Goal: Use online tool/utility: Utilize a website feature to perform a specific function

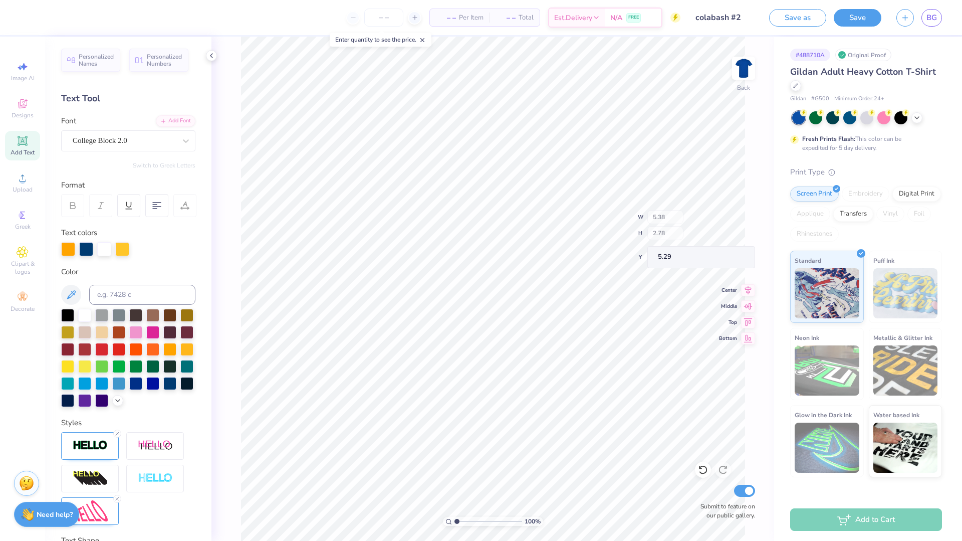
type input "9.01"
type input "4.36"
type input "4.60"
type textarea "Seniors"
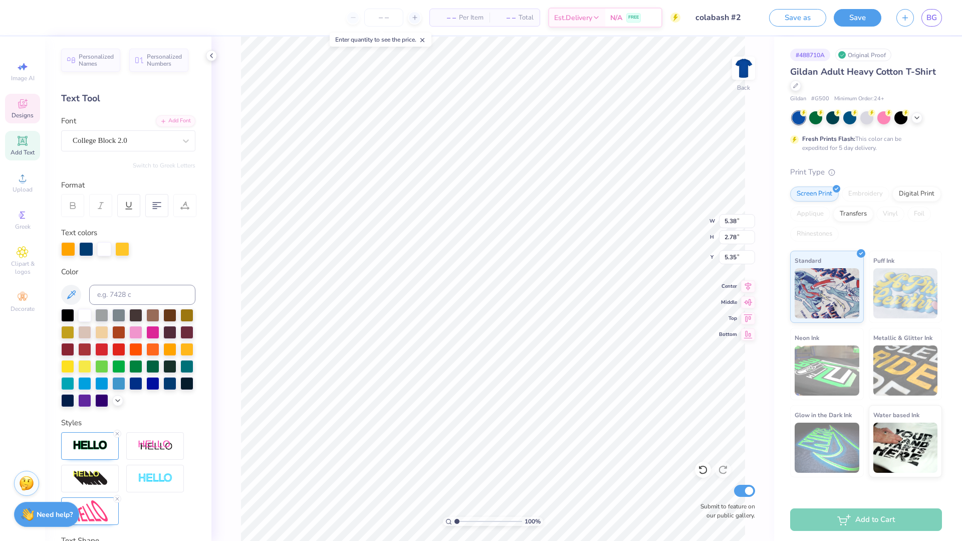
scroll to position [1, 1]
type input "9.01"
type input "4.36"
type input "4.60"
type input "5.36"
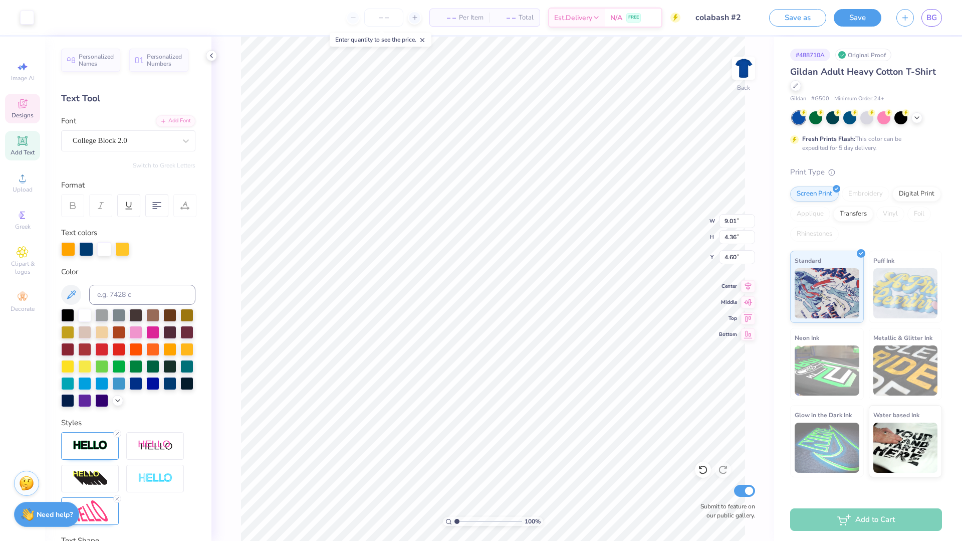
type input "2.77"
type input "5.36"
type textarea "Senior"
type textarea "2025---"
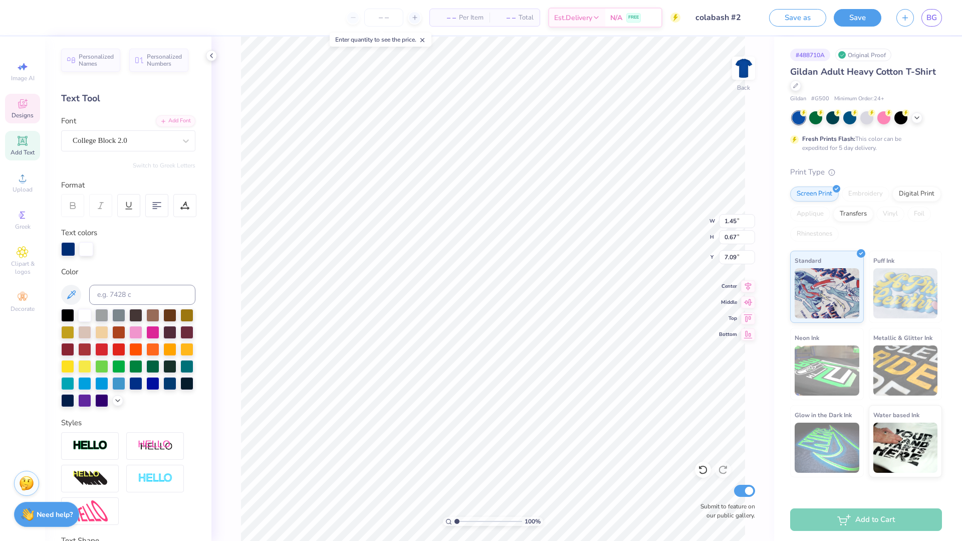
scroll to position [1, 0]
type textarea "2026---"
type input "1.74"
type input "0.80"
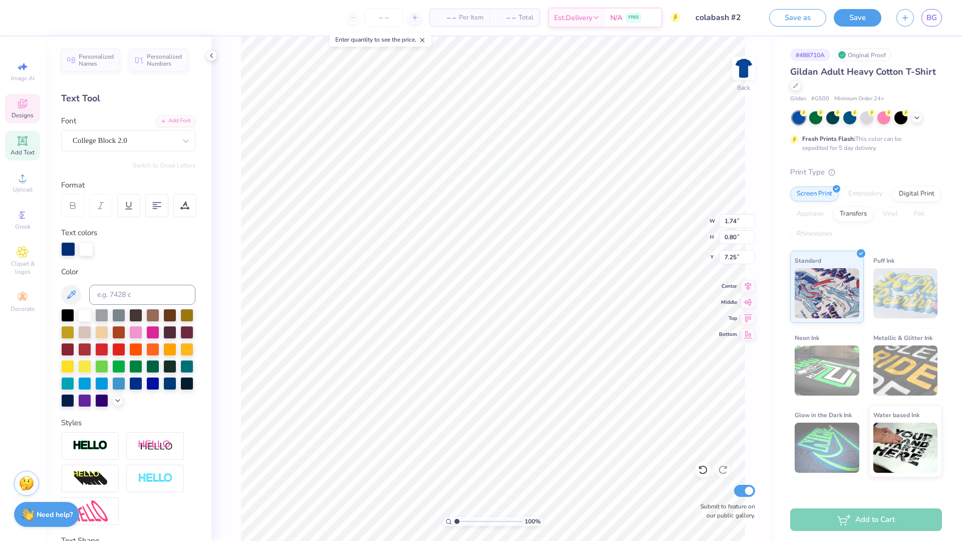
type input "1.87"
type input "0.86"
type input "7.19"
click at [852, 18] on button "Save" at bounding box center [858, 17] width 48 height 18
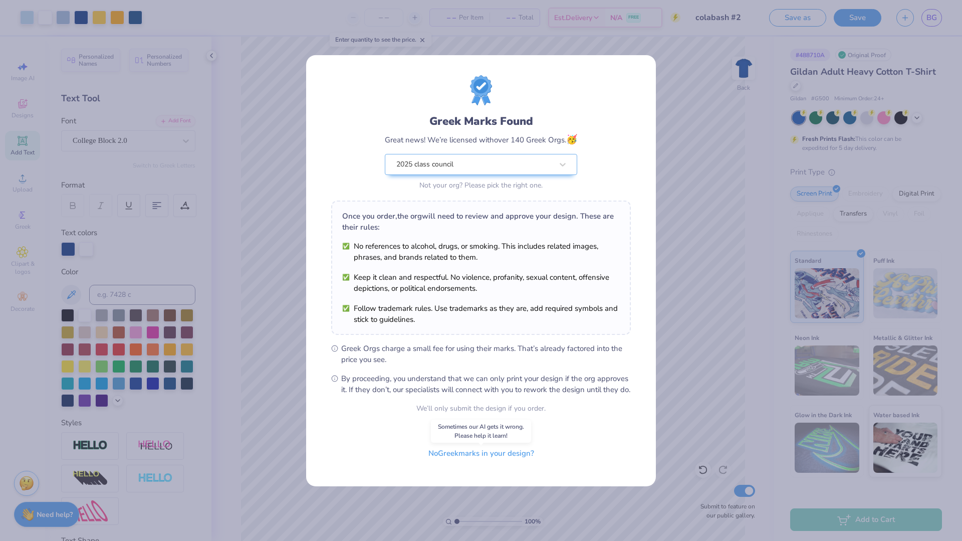
click at [470, 455] on button "No Greek marks in your design?" at bounding box center [481, 453] width 123 height 21
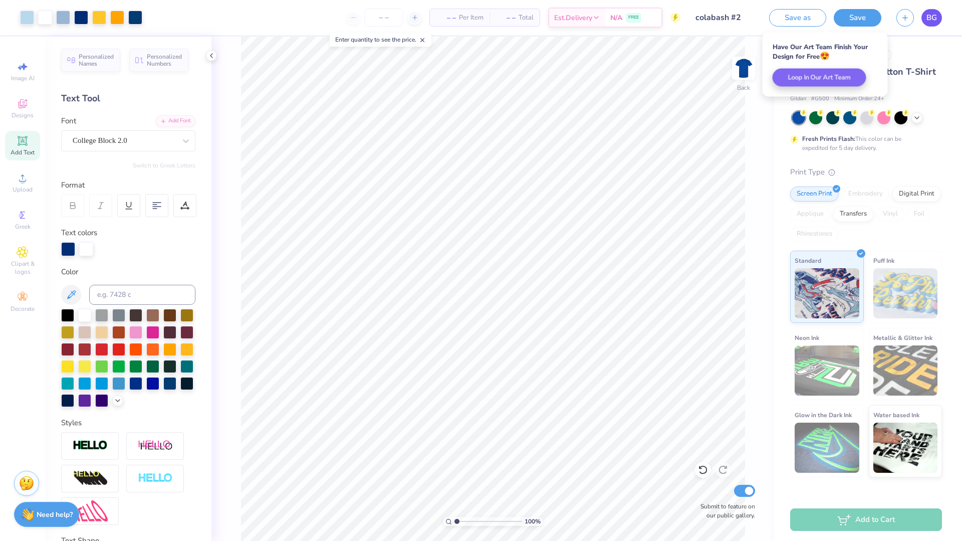
click at [935, 17] on span "BG" at bounding box center [932, 18] width 11 height 12
click at [947, 15] on div "Save as Save BG" at bounding box center [865, 17] width 193 height 35
click at [932, 17] on span "BG" at bounding box center [932, 18] width 11 height 12
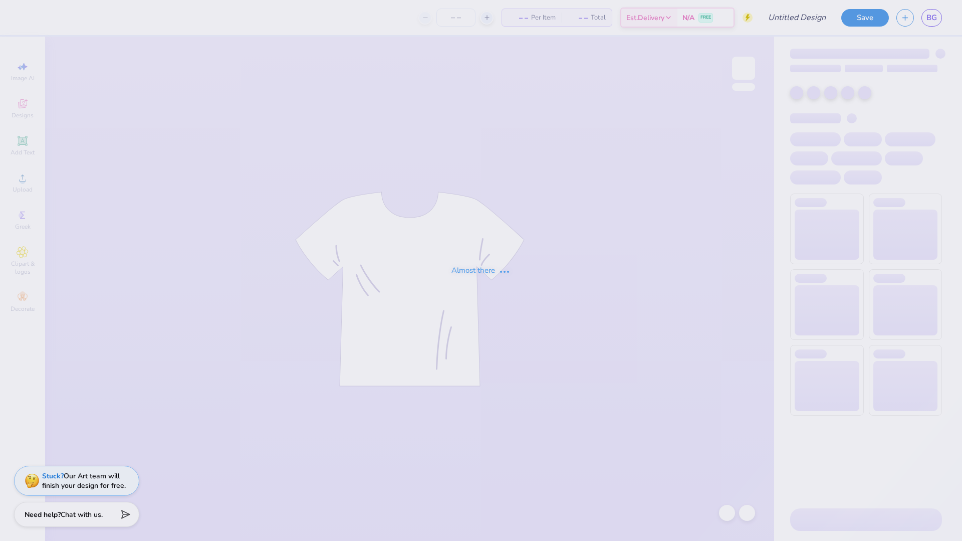
type input "colabash #1"
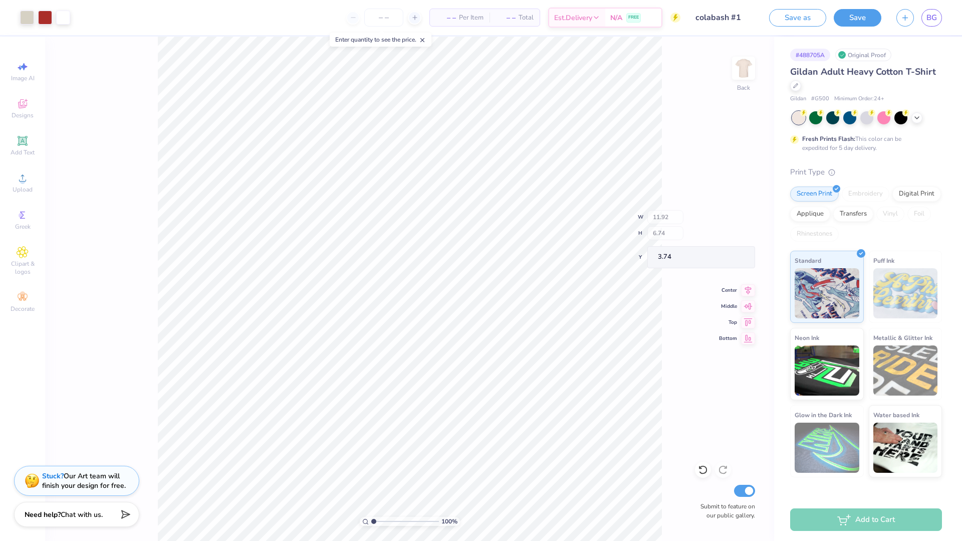
type input "3.74"
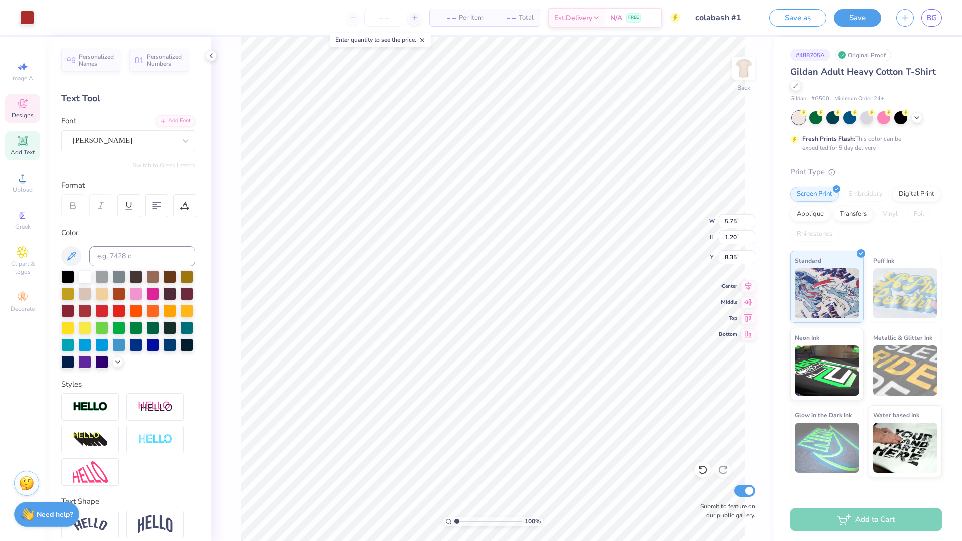
type input "8.35"
type textarea "Senior"
type textarea "S"
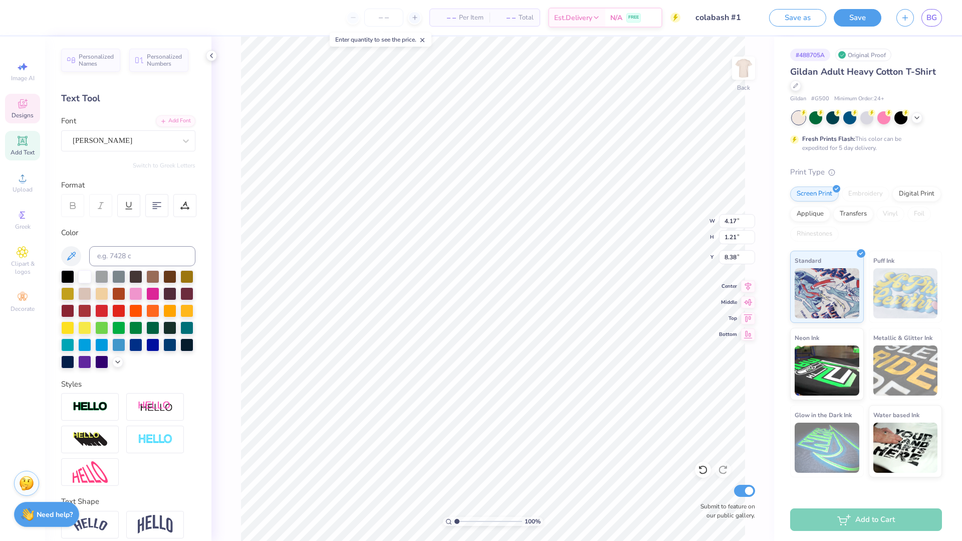
scroll to position [0, 1]
type textarea "Class of"
type input "9.79"
type input "5.15"
type input "1.13"
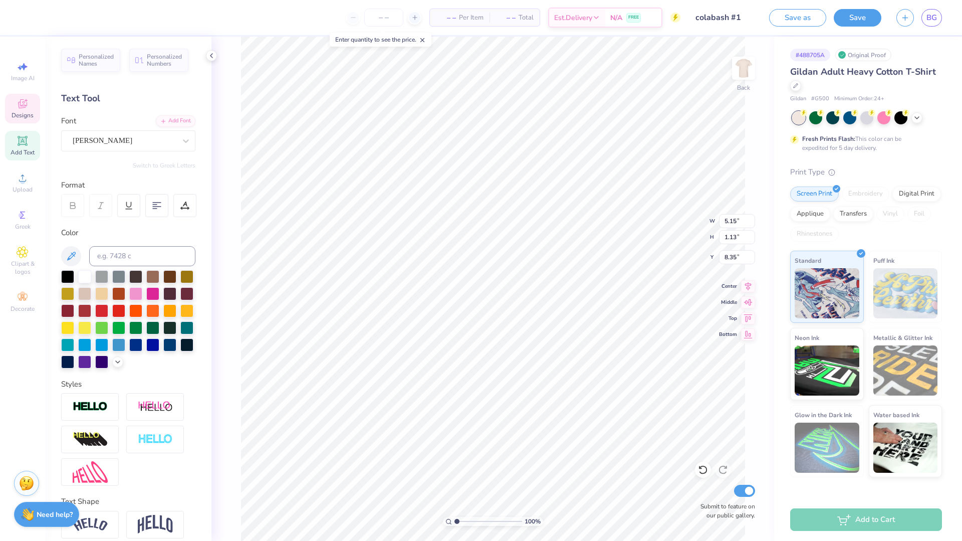
type input "8.16"
type input "2.22"
type input "0.49"
type input "9.54"
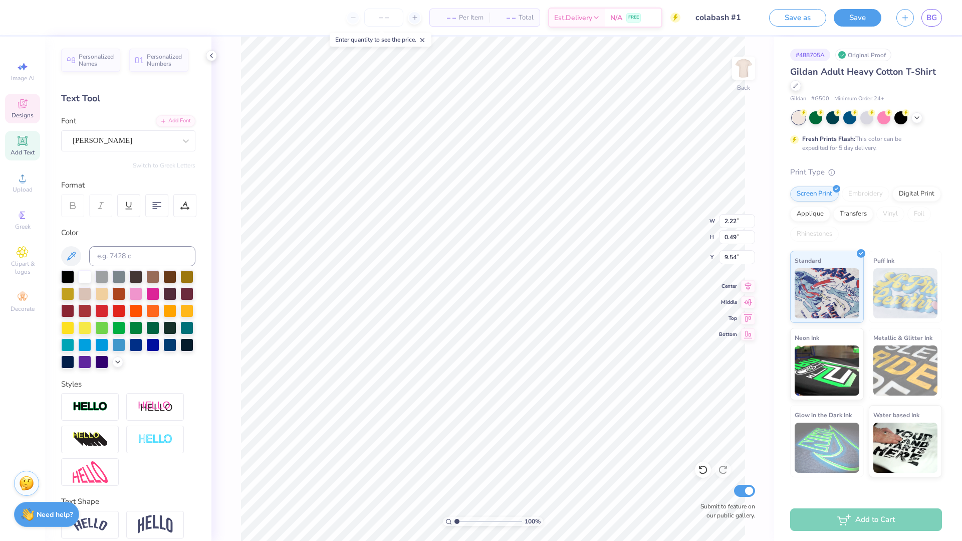
type textarea "2026"
type textarea "Graduating class of"
type input "7.88"
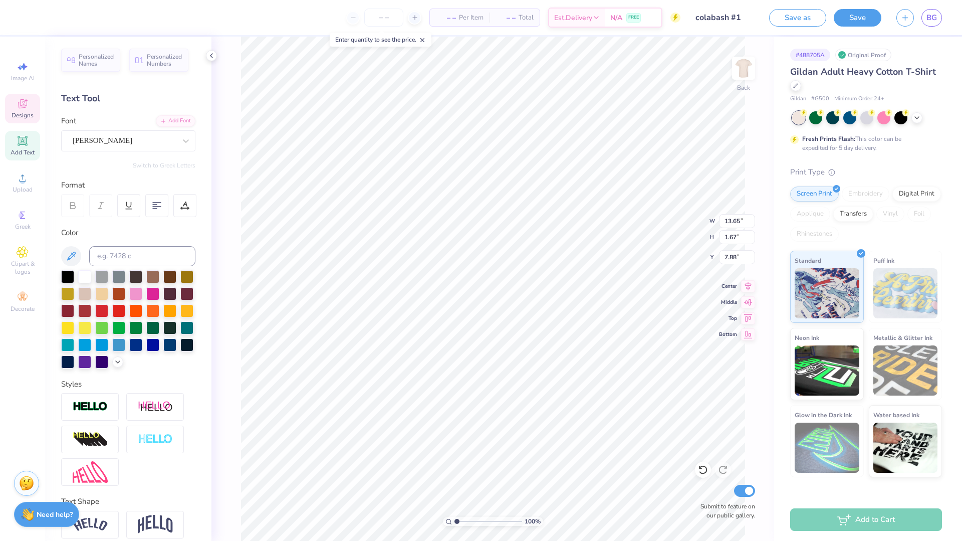
scroll to position [0, 3]
type textarea "Graduating class of"
type input "7.71"
type input "5.74"
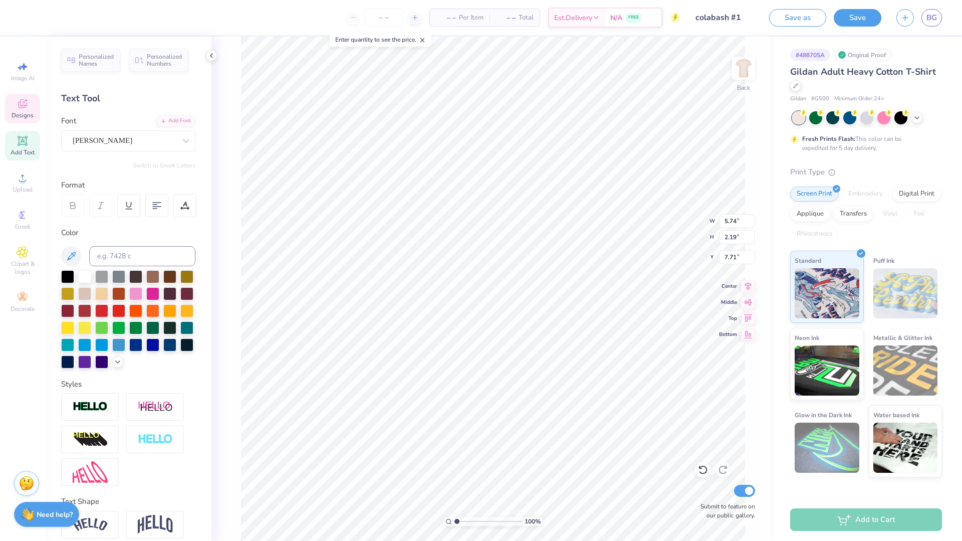
type input "2.19"
type input "8.16"
type input "1.21"
type input "0.44"
click at [701, 469] on icon at bounding box center [703, 470] width 10 height 10
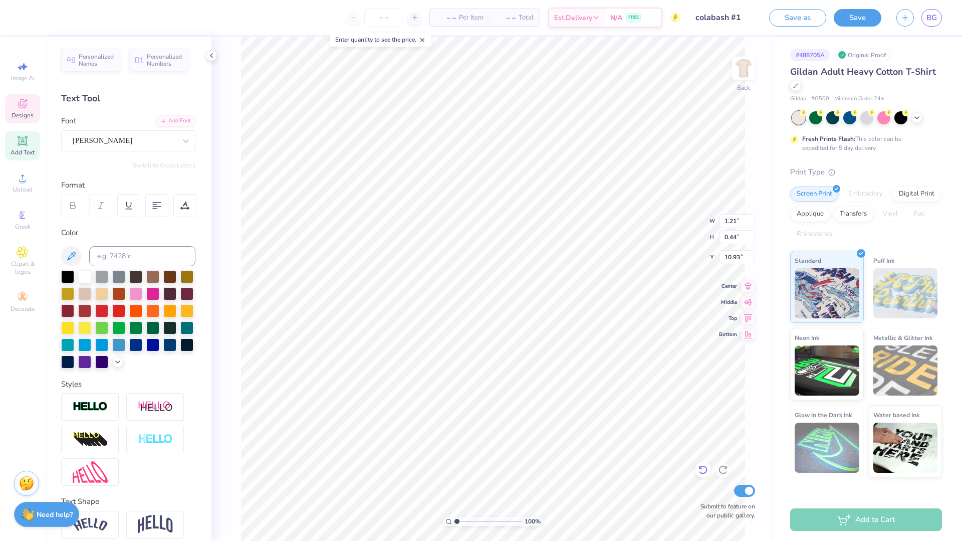
click at [701, 469] on icon at bounding box center [703, 470] width 10 height 10
type input "9.55"
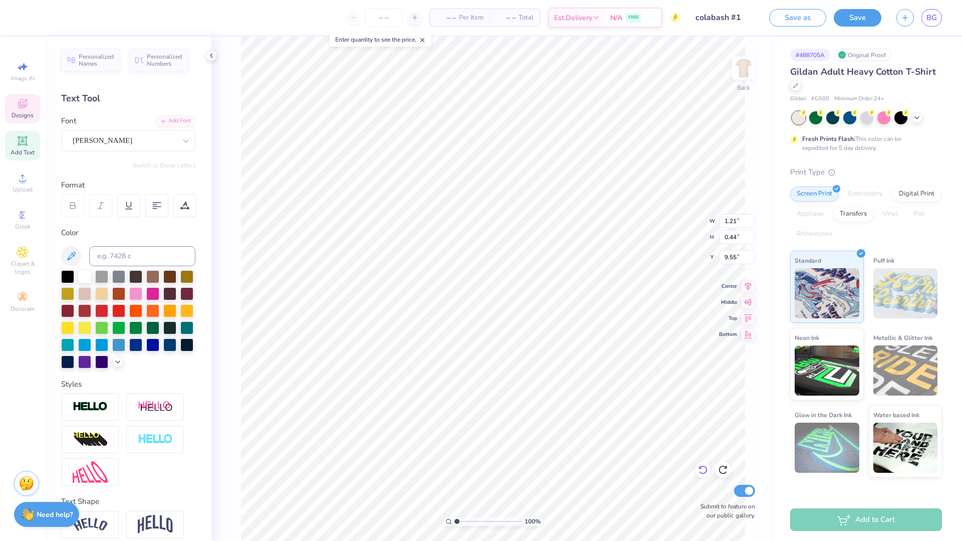
click at [701, 469] on icon at bounding box center [703, 470] width 10 height 10
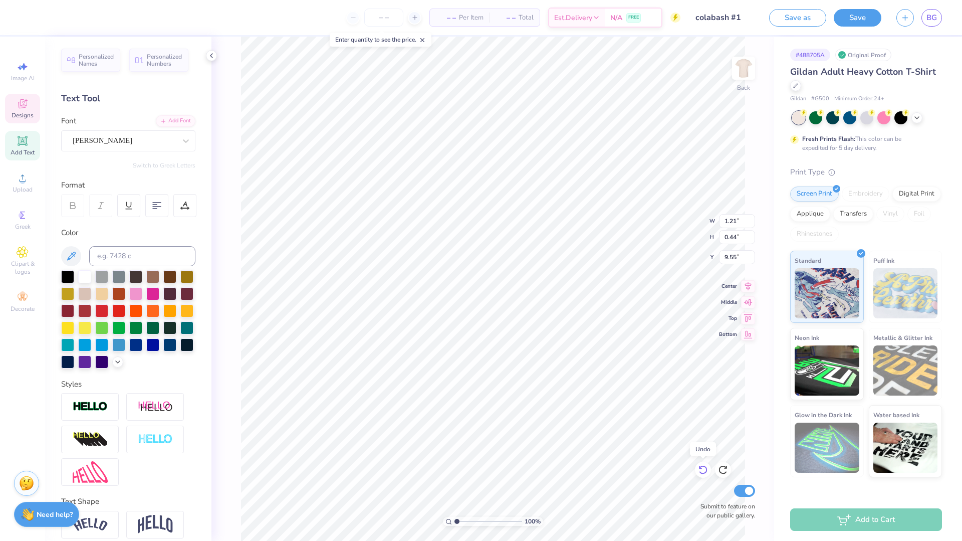
click at [700, 469] on icon at bounding box center [703, 470] width 10 height 10
type input "2.22"
type input "0.49"
type input "7.86"
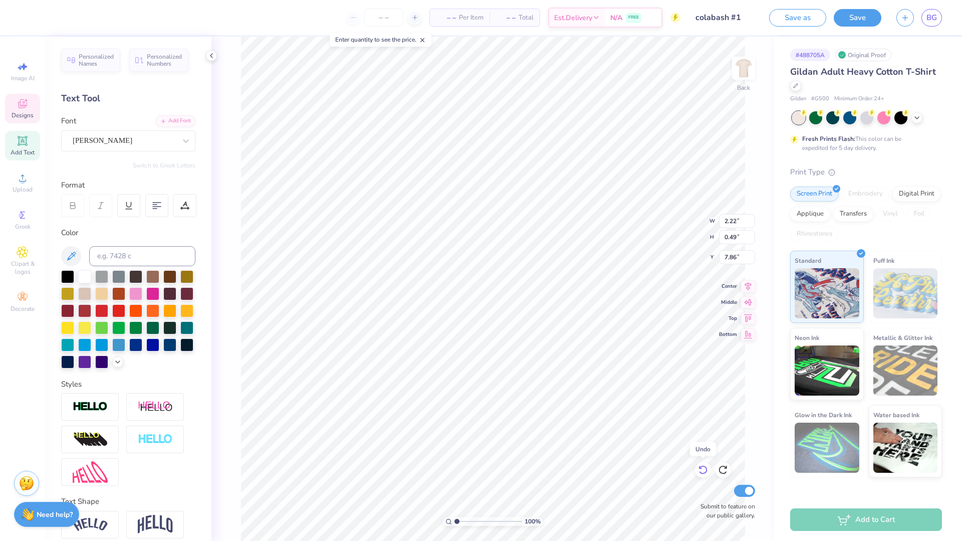
click at [700, 469] on icon at bounding box center [703, 470] width 10 height 10
click at [725, 470] on icon at bounding box center [723, 470] width 10 height 10
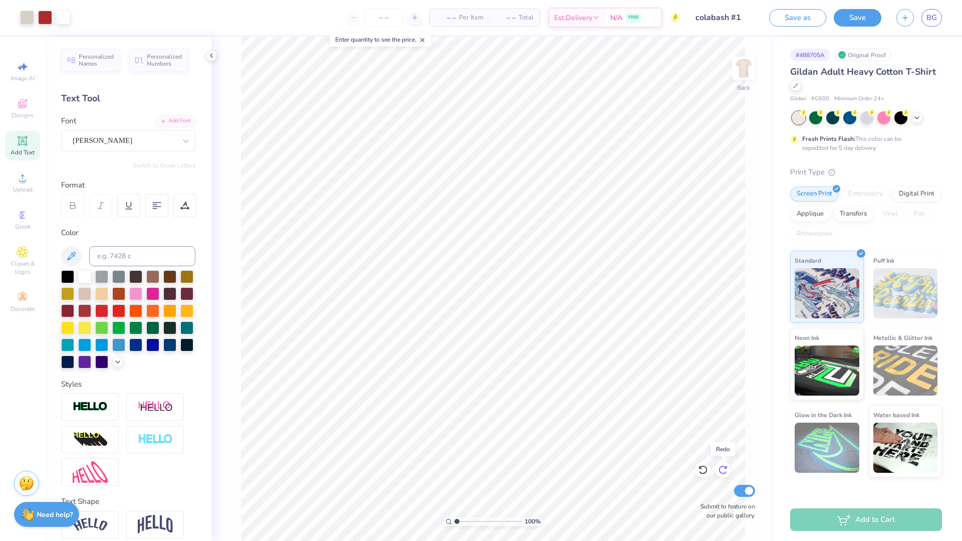
click at [725, 470] on icon at bounding box center [723, 470] width 10 height 10
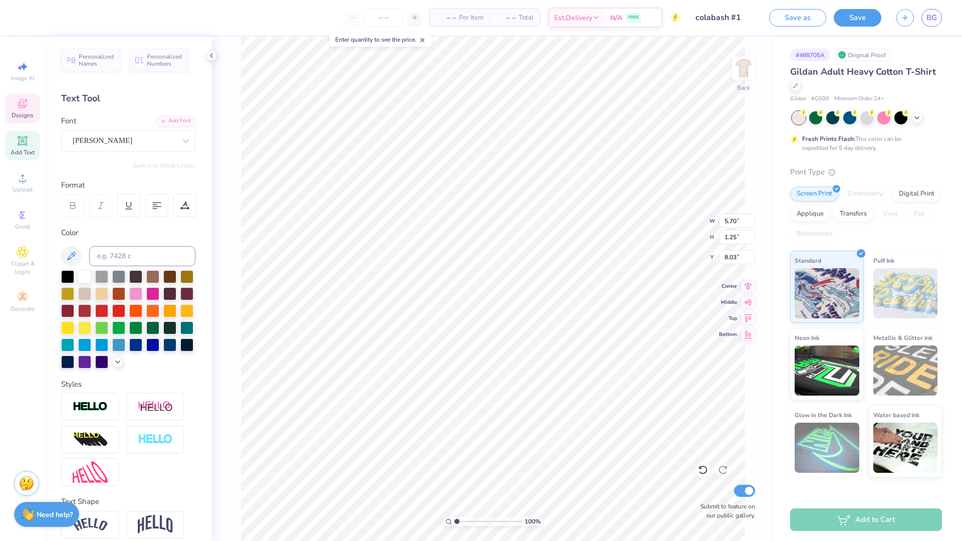
type input "5.70"
type input "1.25"
type input "8.03"
type input "2.12"
type input "0.77"
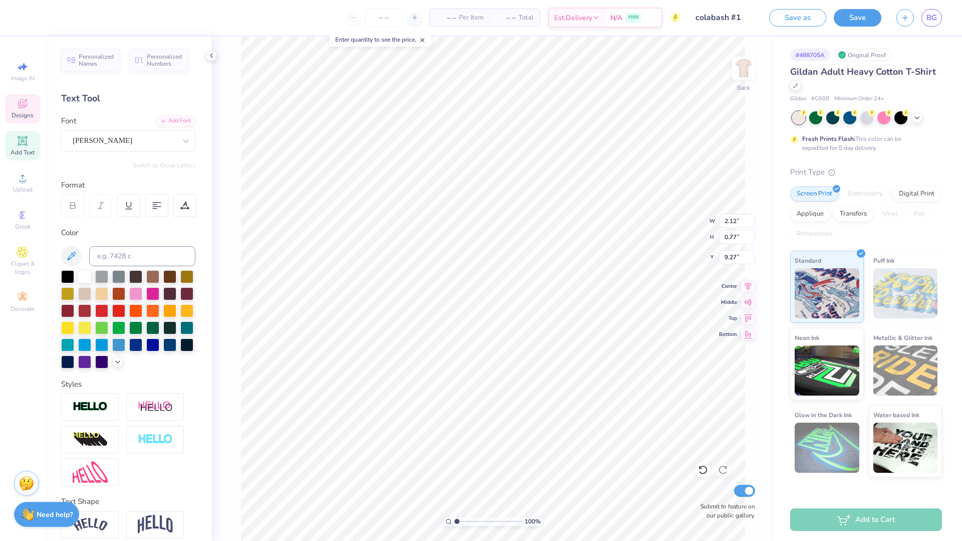
type input "9.27"
type input "6.15"
type input "5.94"
type input "4.23"
type input "5.70"
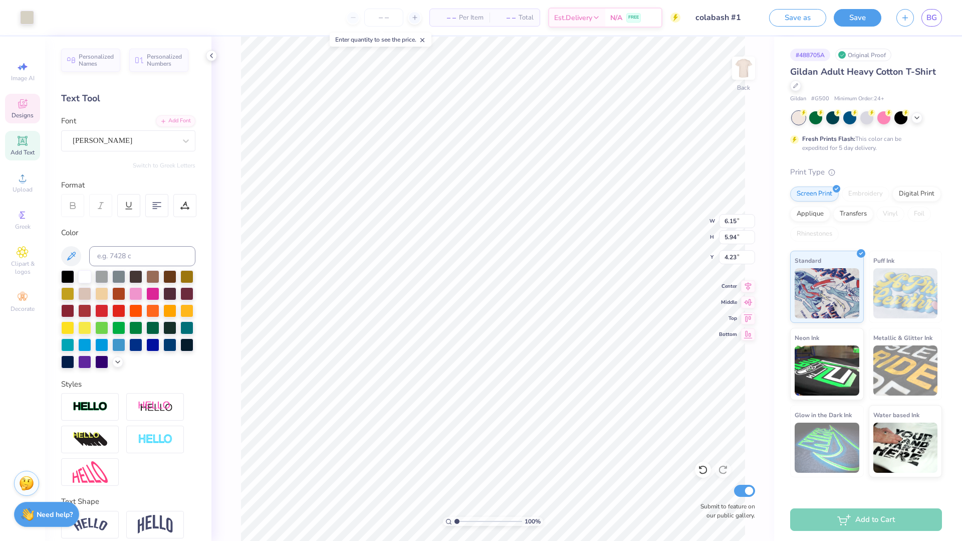
type input "1.25"
type input "8.01"
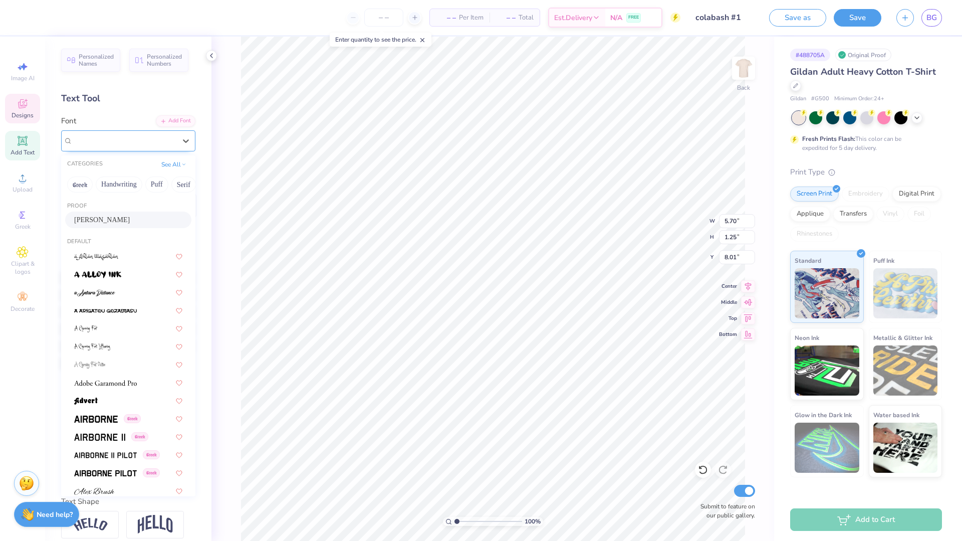
click at [151, 141] on div "Oliver" at bounding box center [124, 141] width 105 height 16
click at [128, 274] on div at bounding box center [128, 274] width 108 height 11
click at [128, 131] on div "a Alloy Ink" at bounding box center [128, 140] width 134 height 21
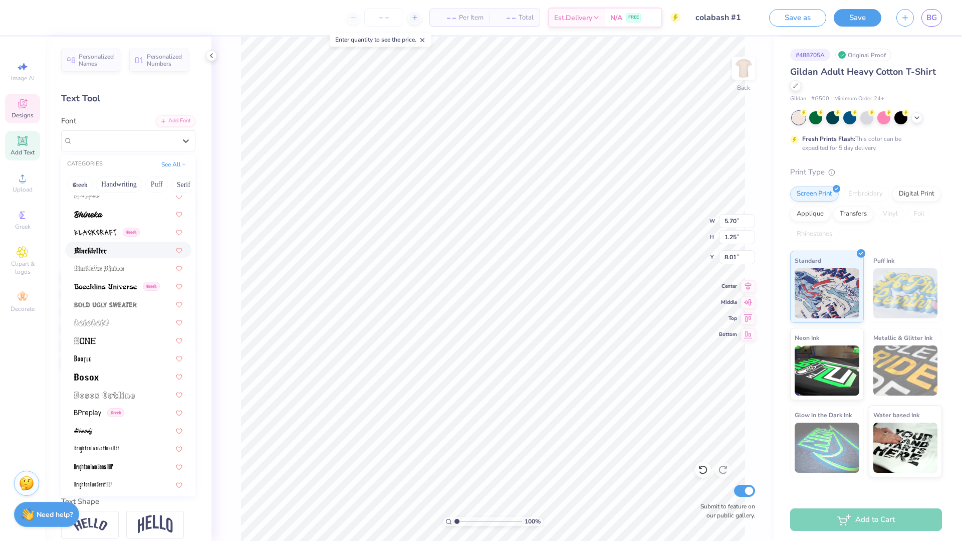
scroll to position [548, 0]
click at [106, 213] on div at bounding box center [128, 213] width 108 height 11
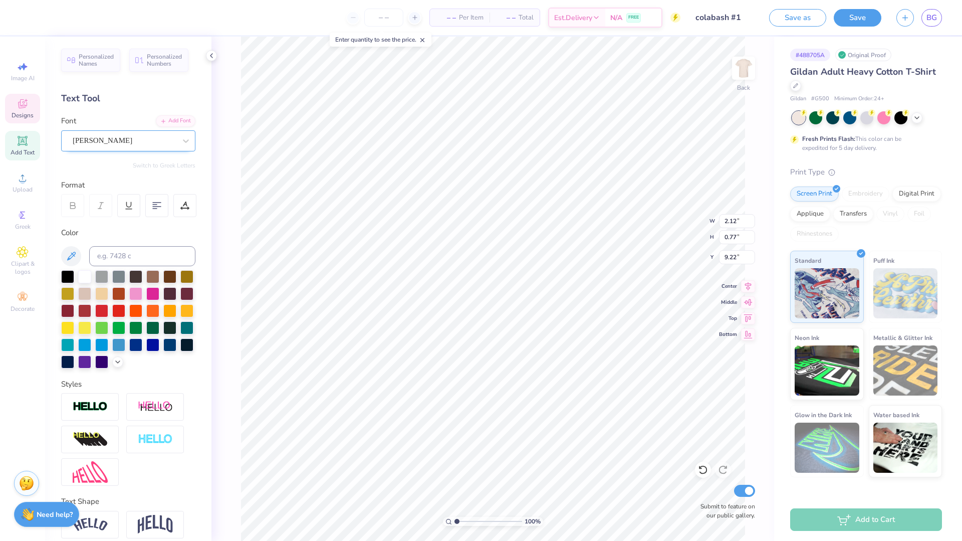
click at [131, 145] on div "Oliver" at bounding box center [124, 141] width 105 height 16
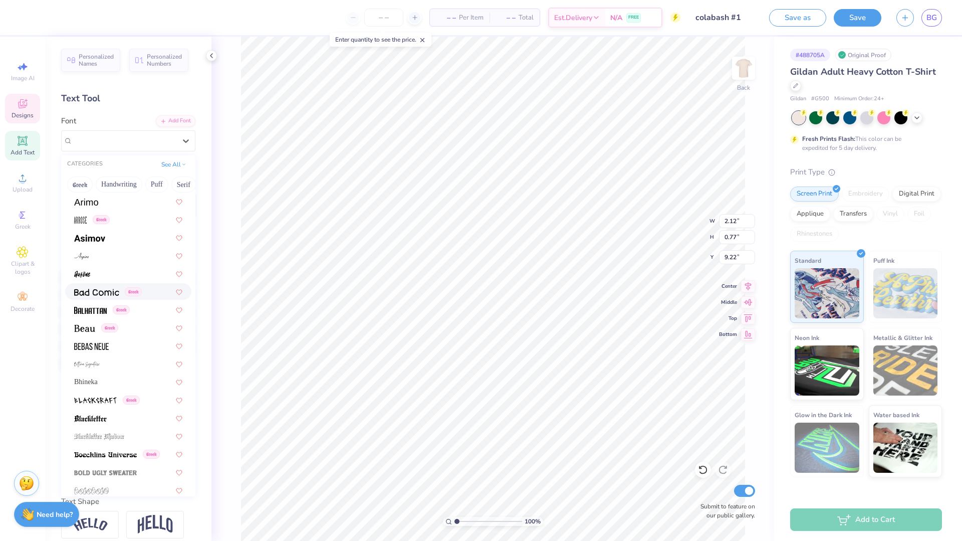
scroll to position [387, 0]
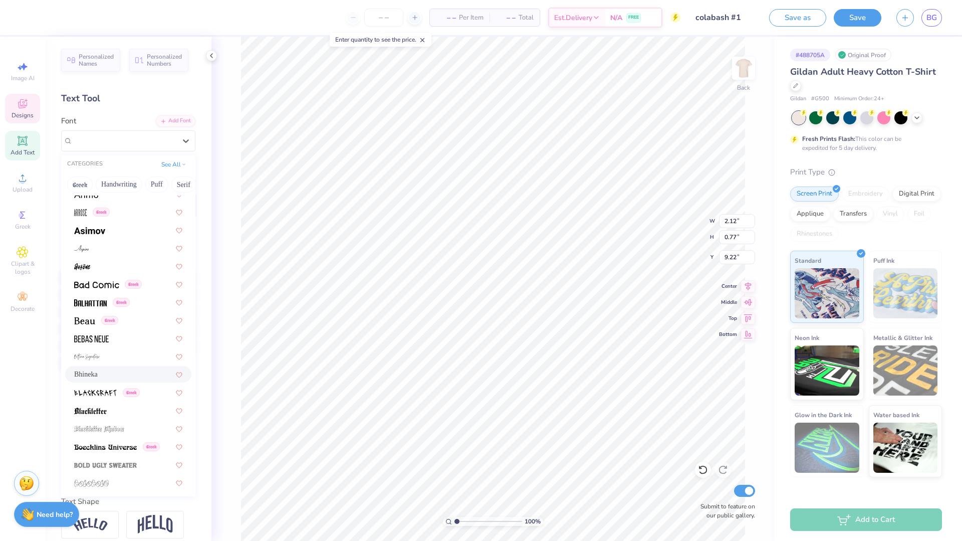
click at [119, 378] on div "Bhineka" at bounding box center [128, 374] width 108 height 11
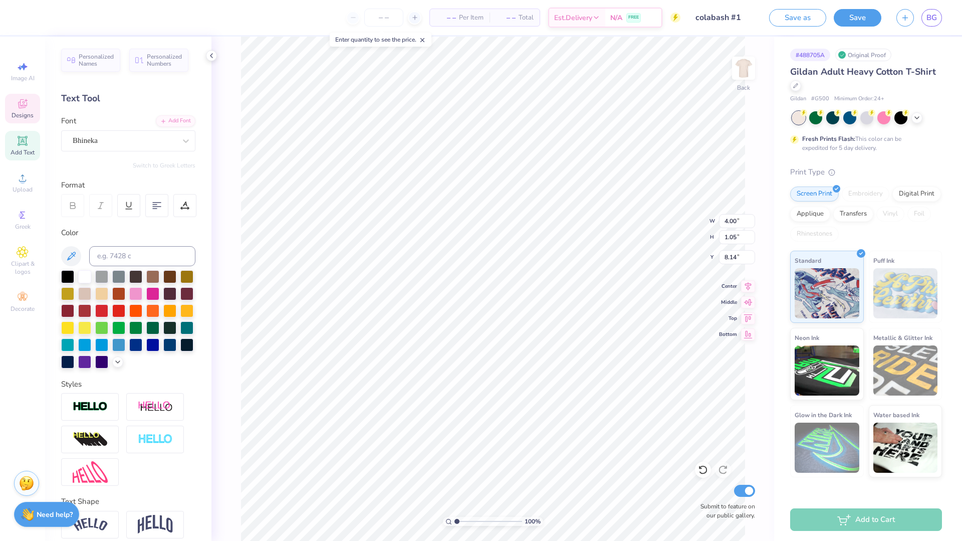
type input "8.14"
type input "2.10"
type input "0.77"
type input "9.19"
type input "2.14"
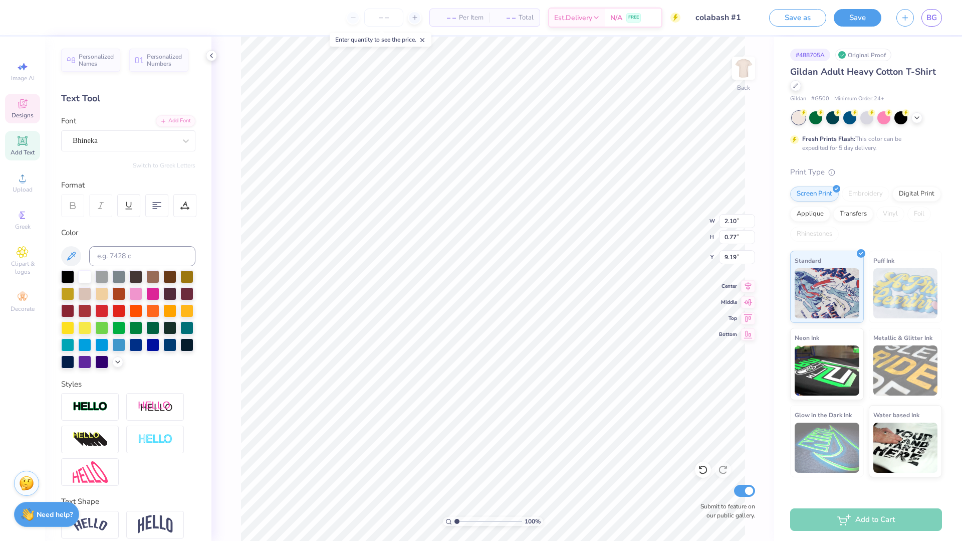
type input "0.78"
type input "9.18"
type input "2.11"
type input "0.71"
type input "9.53"
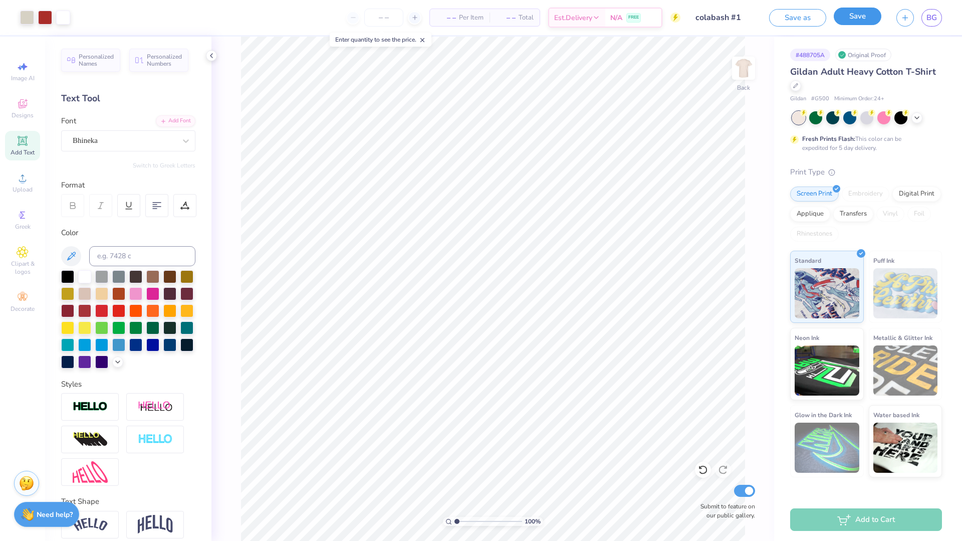
click at [874, 14] on button "Save" at bounding box center [858, 17] width 48 height 18
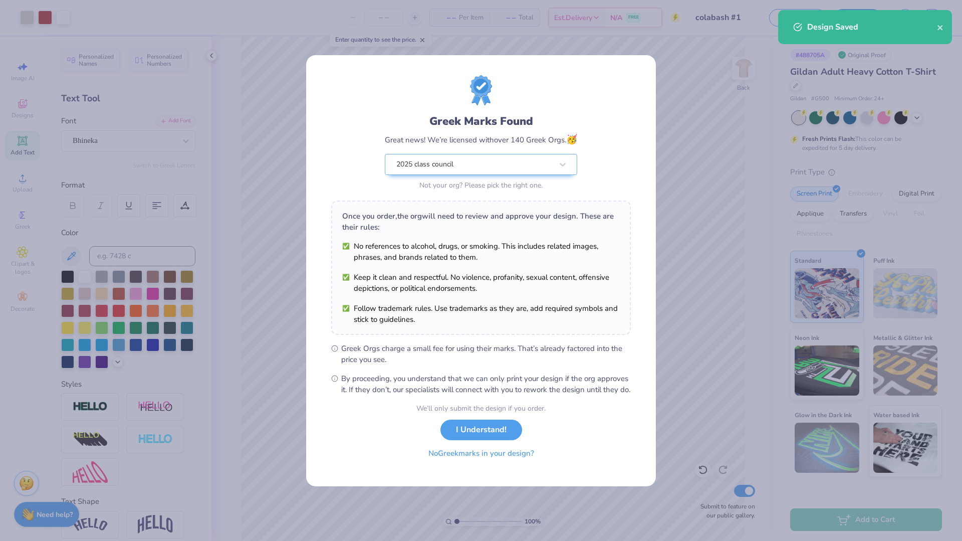
click at [450, 464] on button "No Greek marks in your design?" at bounding box center [481, 453] width 123 height 21
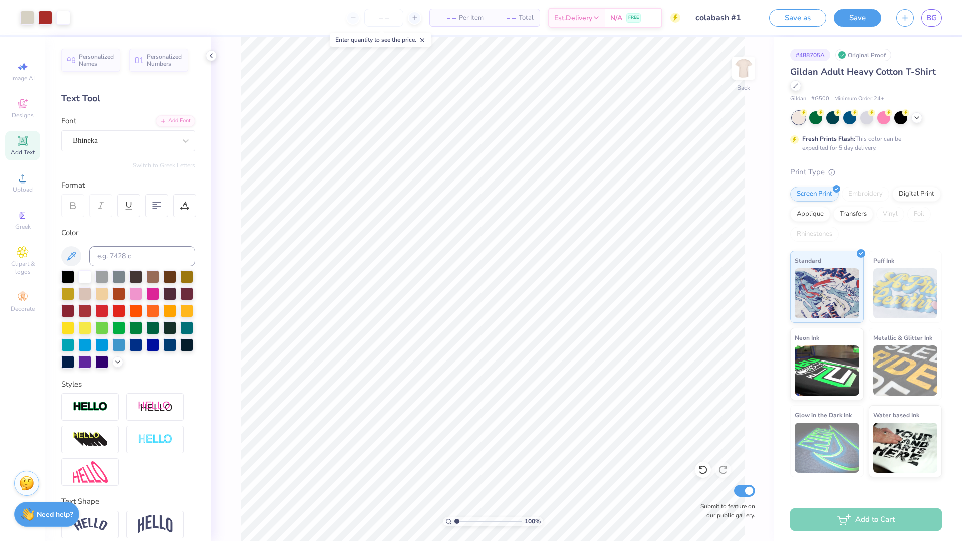
click at [880, 1] on div "Save as Save BG" at bounding box center [865, 17] width 193 height 35
